Goal: Navigation & Orientation: Find specific page/section

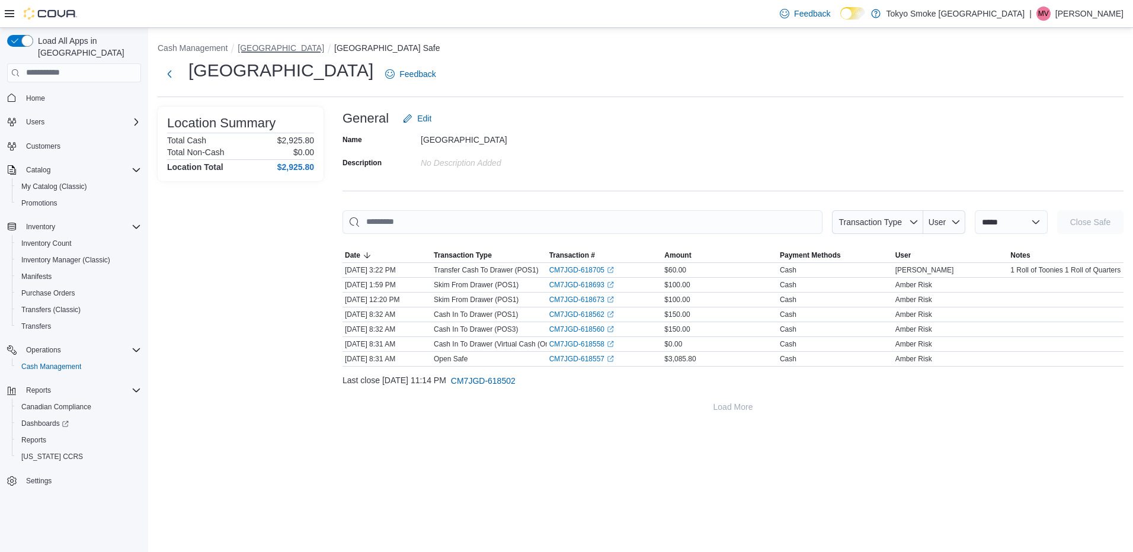
click at [301, 48] on button "North Bay Lakeshore" at bounding box center [281, 47] width 87 height 9
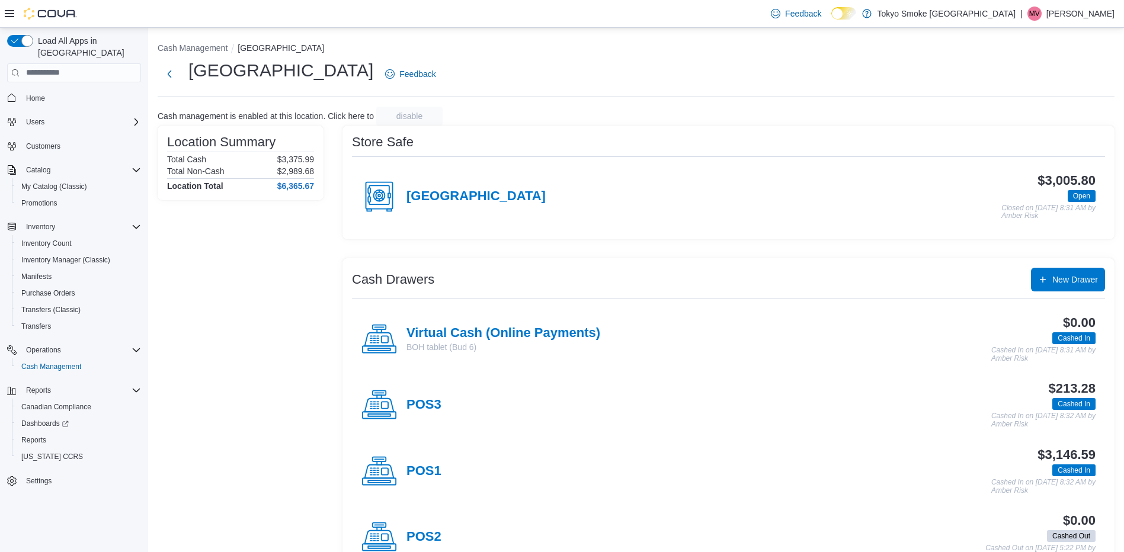
click at [1098, 8] on p "Mario Vitali" at bounding box center [1081, 14] width 68 height 14
click at [1054, 115] on span "Sign Out" at bounding box center [1038, 116] width 32 height 12
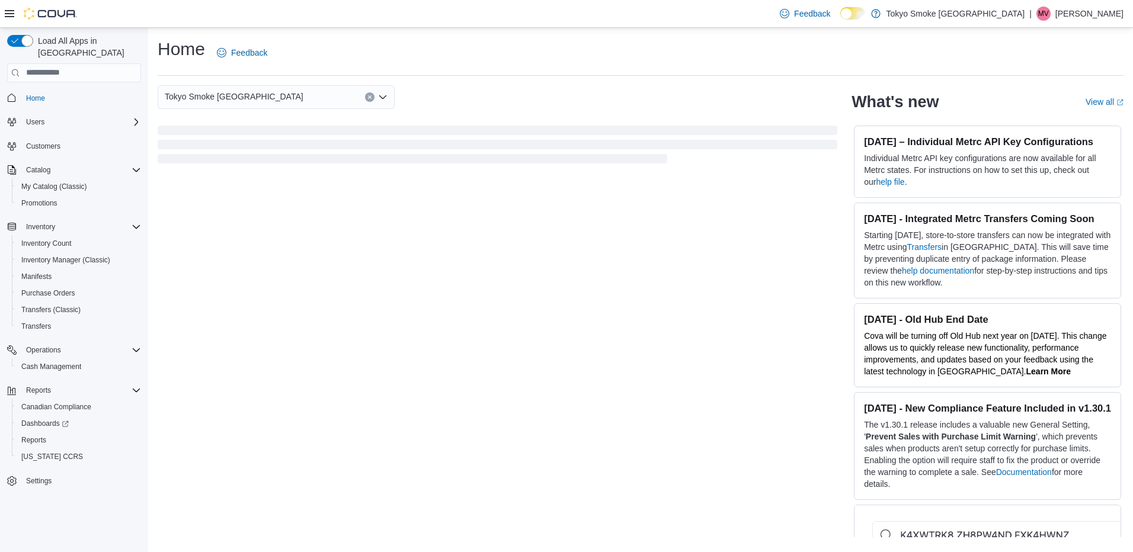
click at [1102, 16] on p "Mario Vitali" at bounding box center [1090, 14] width 68 height 14
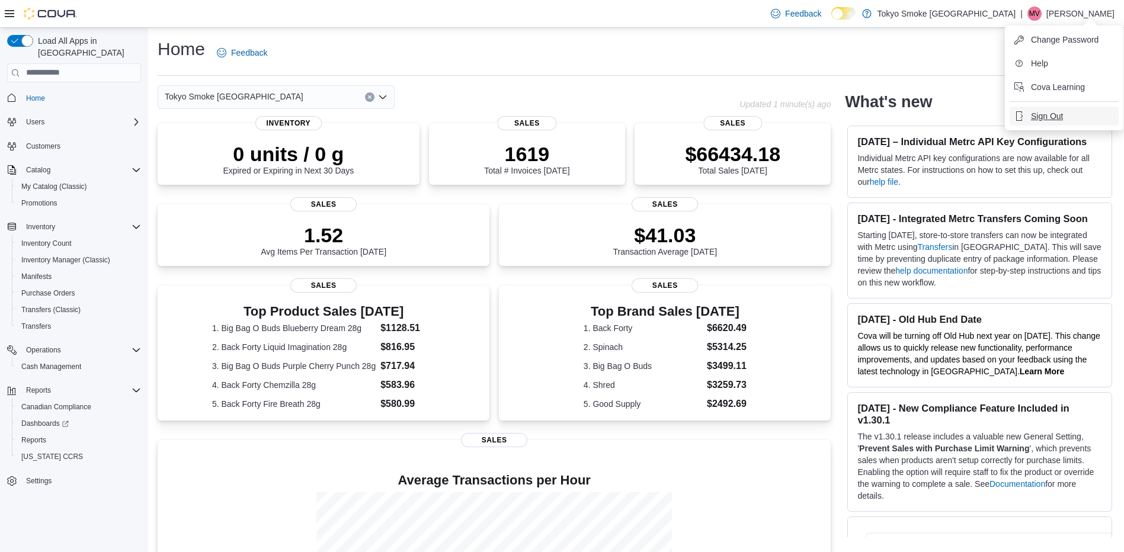
click at [1043, 120] on span "Sign Out" at bounding box center [1047, 116] width 32 height 12
